Goal: Book appointment/travel/reservation

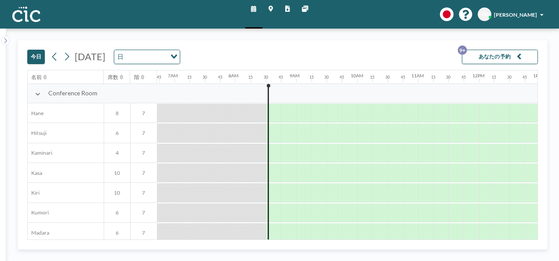
scroll to position [0, 471]
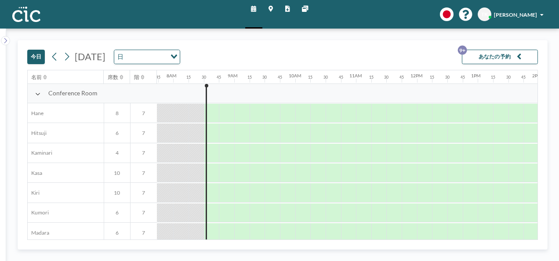
click at [166, 57] on input "Search for option" at bounding box center [146, 57] width 40 height 10
click at [209, 84] on li "週" at bounding box center [211, 81] width 69 height 11
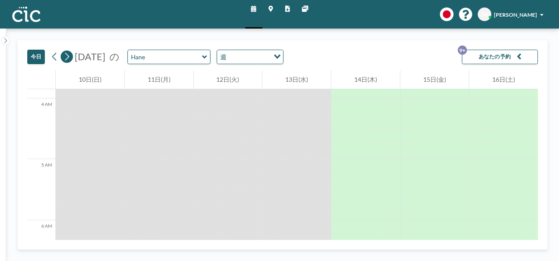
scroll to position [0, 0]
click at [65, 53] on icon at bounding box center [67, 57] width 4 height 8
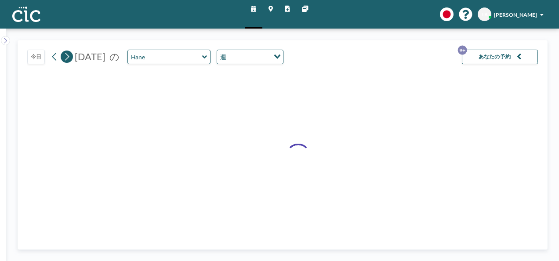
click at [65, 53] on icon at bounding box center [67, 57] width 4 height 8
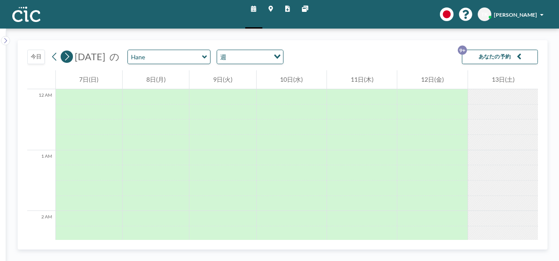
click at [65, 53] on icon at bounding box center [67, 57] width 4 height 8
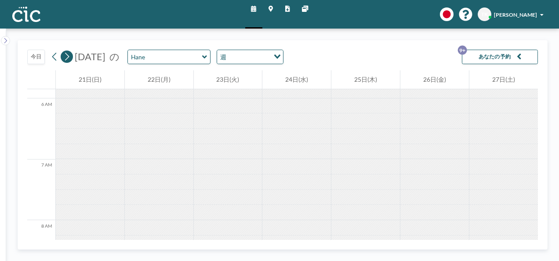
scroll to position [443, 0]
click at [54, 53] on icon at bounding box center [54, 56] width 7 height 11
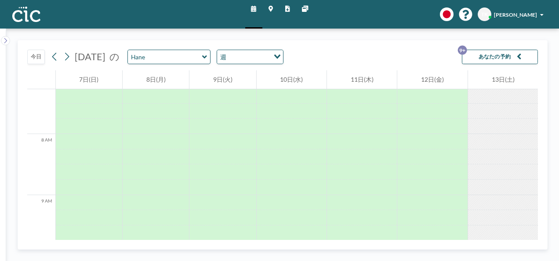
click at [269, 52] on div "週" at bounding box center [243, 56] width 52 height 12
click at [261, 66] on li "日" at bounding box center [262, 70] width 69 height 11
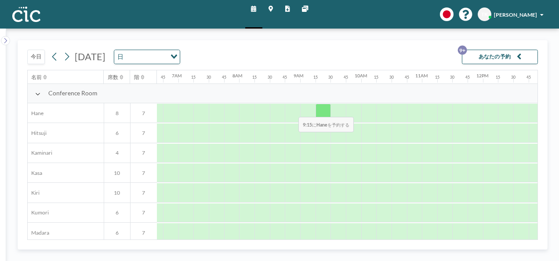
scroll to position [0, 443]
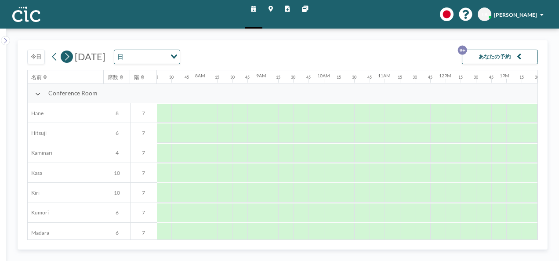
click at [69, 55] on icon at bounding box center [66, 56] width 7 height 11
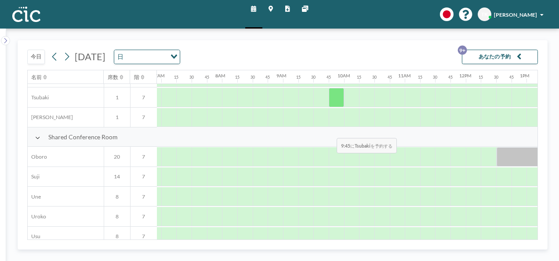
scroll to position [527, 422]
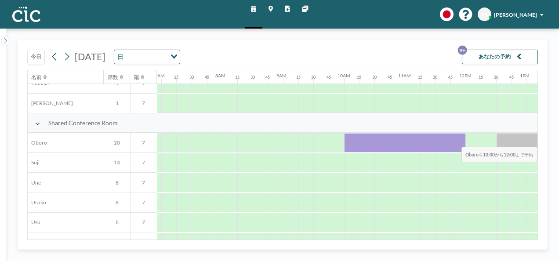
drag, startPoint x: 352, startPoint y: 141, endPoint x: 479, endPoint y: 139, distance: 126.1
click at [479, 139] on div at bounding box center [466, 143] width 1462 height 20
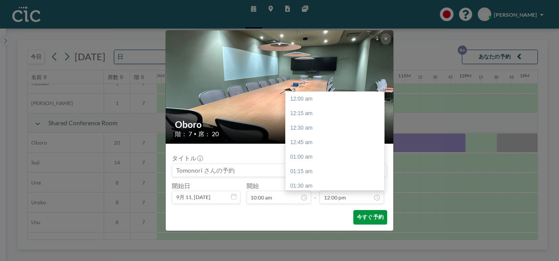
scroll to position [696, 0]
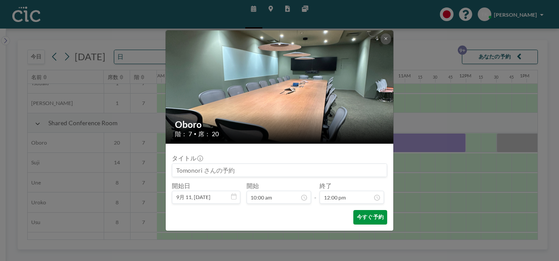
click at [372, 214] on button "今すぐ予約" at bounding box center [370, 217] width 34 height 15
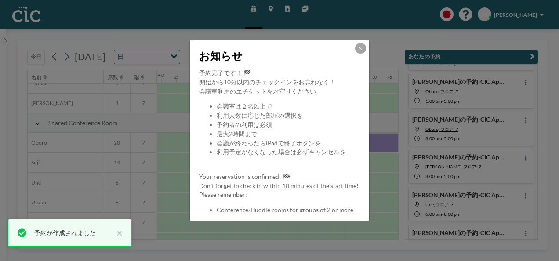
click at [360, 50] on icon at bounding box center [361, 48] width 4 height 4
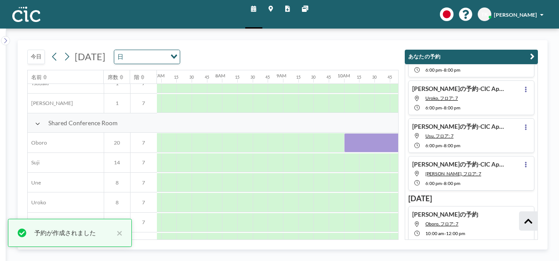
scroll to position [262, 0]
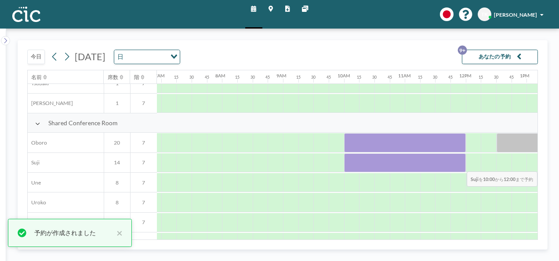
drag, startPoint x: 354, startPoint y: 165, endPoint x: 503, endPoint y: 163, distance: 149.0
click at [503, 163] on div at bounding box center [466, 163] width 1462 height 20
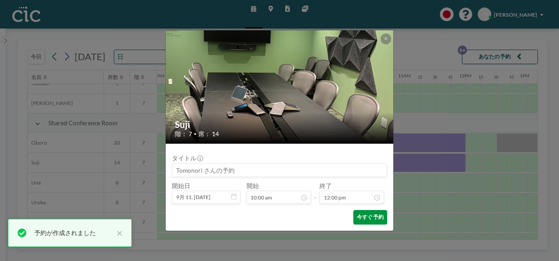
scroll to position [696, 0]
click at [366, 219] on button "今すぐ予約" at bounding box center [370, 217] width 34 height 15
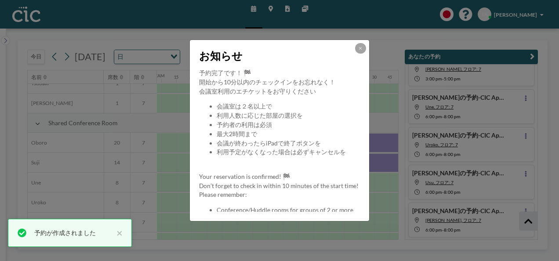
scroll to position [262, 0]
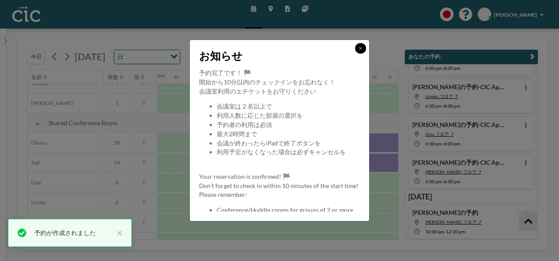
click at [364, 46] on button at bounding box center [360, 48] width 11 height 11
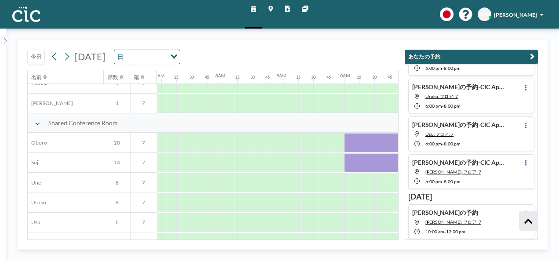
click at [548, 171] on div "[DATE] [DATE] 日 Loading... 名前 席数 階 12AM 15 30 45 1AM 15 30 45 2AM 15 30 45 3AM …" at bounding box center [282, 145] width 553 height 232
click at [533, 54] on icon "button" at bounding box center [532, 56] width 4 height 9
